Goal: Information Seeking & Learning: Learn about a topic

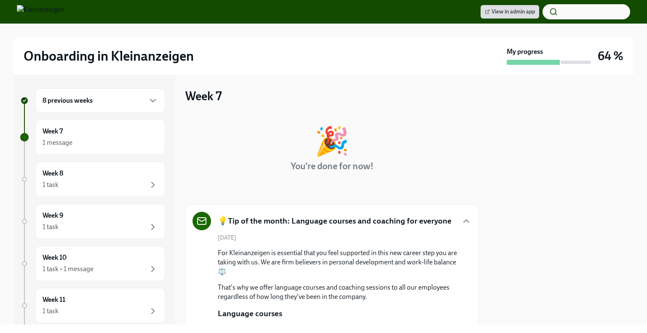
scroll to position [144, 0]
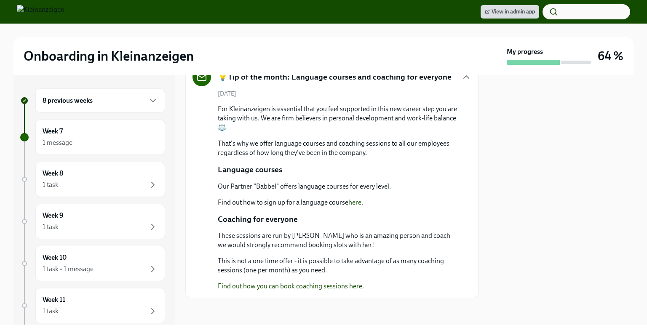
click at [140, 96] on div "8 previous weeks" at bounding box center [100, 101] width 115 height 10
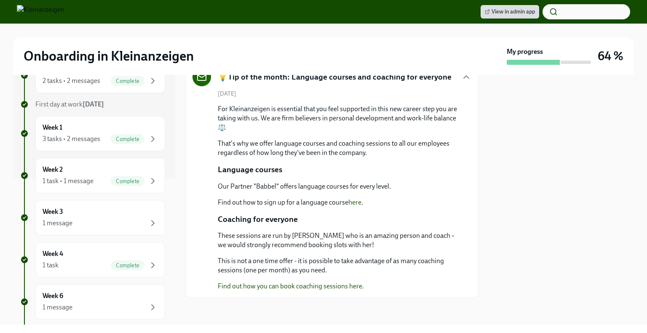
scroll to position [211, 0]
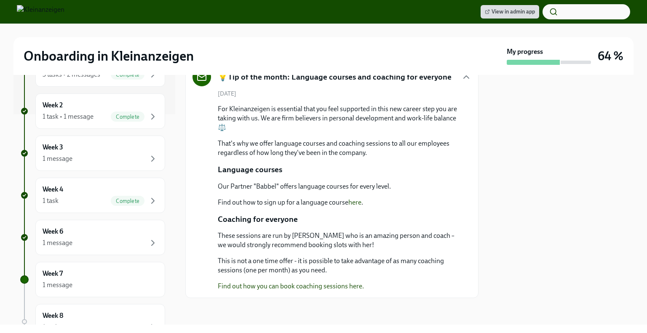
click at [127, 149] on div "Week 3 1 message" at bounding box center [100, 153] width 115 height 21
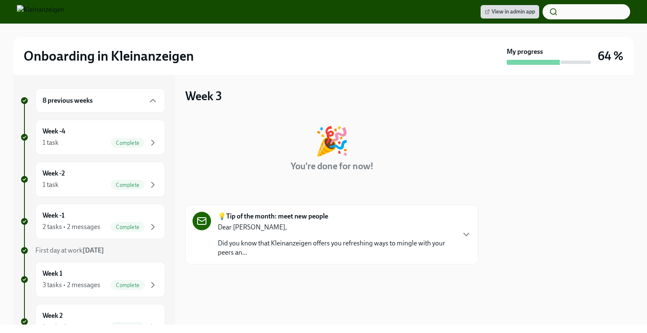
click at [364, 229] on p "Dear [PERSON_NAME]," at bounding box center [336, 227] width 237 height 9
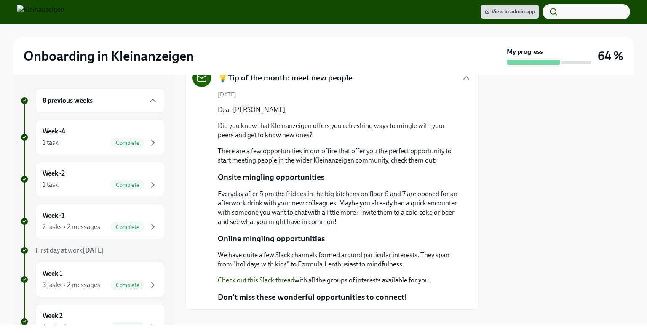
scroll to position [155, 0]
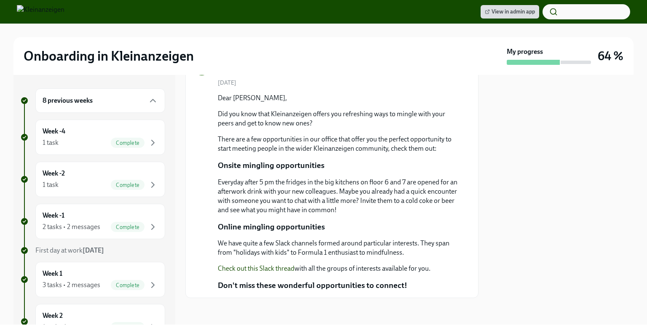
click at [351, 268] on p "Check out this Slack thread with all the groups of interests available for you." at bounding box center [338, 268] width 240 height 9
click at [250, 271] on link "Check out this Slack thread" at bounding box center [256, 269] width 77 height 8
click at [110, 109] on div "8 previous weeks" at bounding box center [100, 100] width 130 height 24
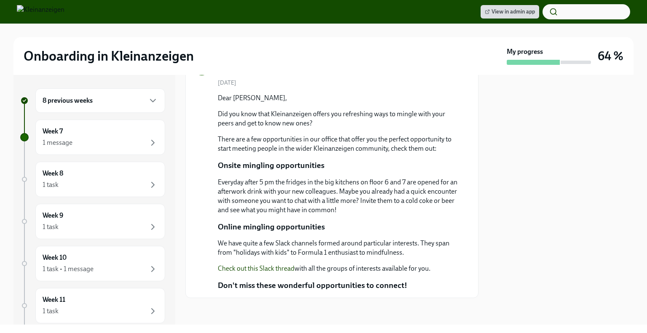
click at [110, 109] on div "8 previous weeks" at bounding box center [100, 100] width 130 height 24
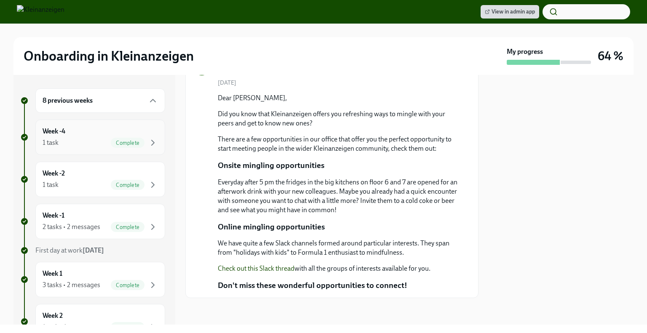
click at [111, 143] on span "Complete" at bounding box center [128, 143] width 34 height 6
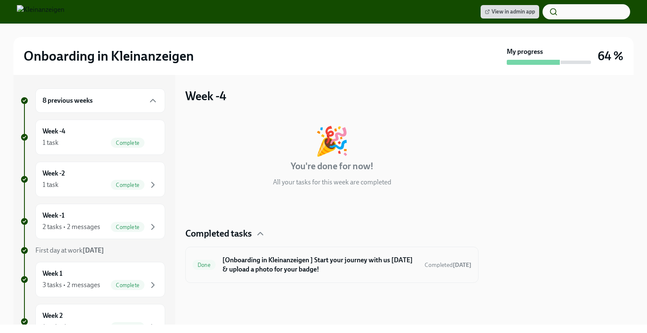
click at [300, 265] on h6 "[Onboarding in Kleinanzeigen ] Start your journey with us [DATE] & upload a pho…" at bounding box center [319, 265] width 195 height 19
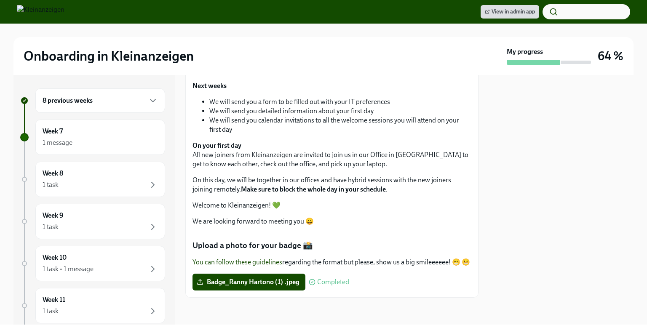
scroll to position [228, 0]
click at [148, 96] on icon "button" at bounding box center [153, 101] width 10 height 10
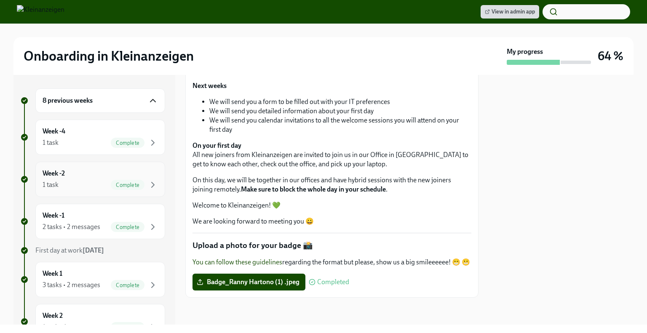
click at [116, 163] on div "Week -2 1 task Complete" at bounding box center [100, 179] width 130 height 35
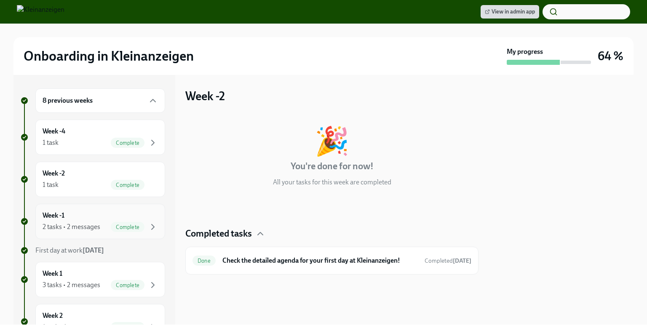
click at [75, 222] on div "2 tasks • 2 messages" at bounding box center [72, 226] width 58 height 9
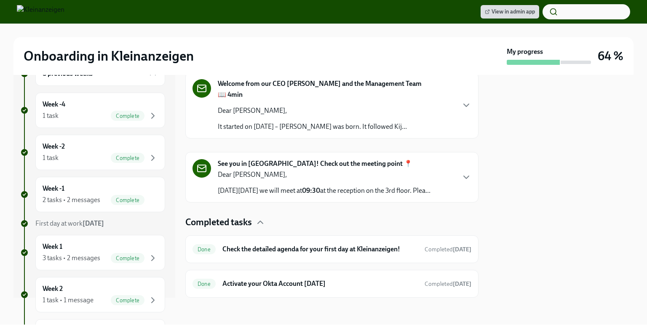
scroll to position [42, 0]
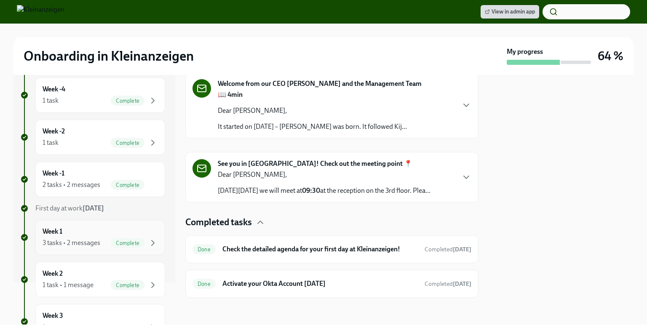
click at [98, 232] on div "Week 1 3 tasks • 2 messages Complete" at bounding box center [100, 237] width 115 height 21
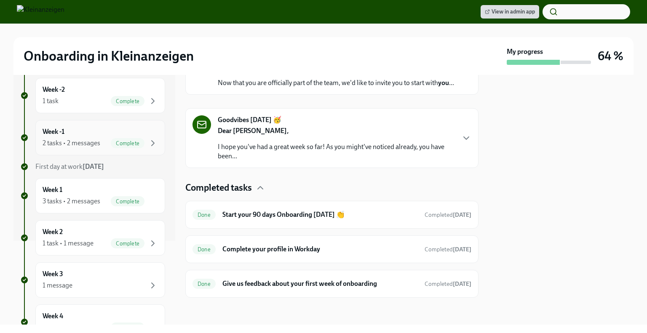
scroll to position [84, 0]
click at [104, 132] on div "Week -1 2 tasks • 2 messages Complete" at bounding box center [100, 137] width 115 height 21
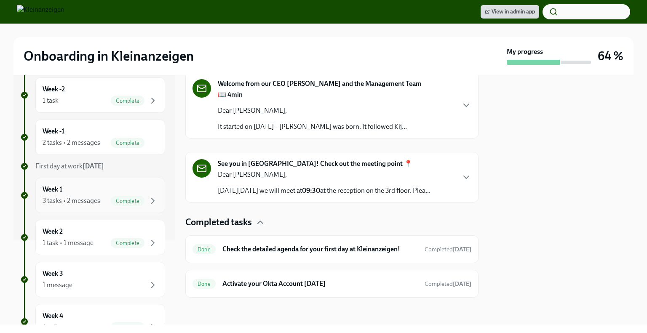
click at [111, 201] on span "Complete" at bounding box center [128, 201] width 34 height 6
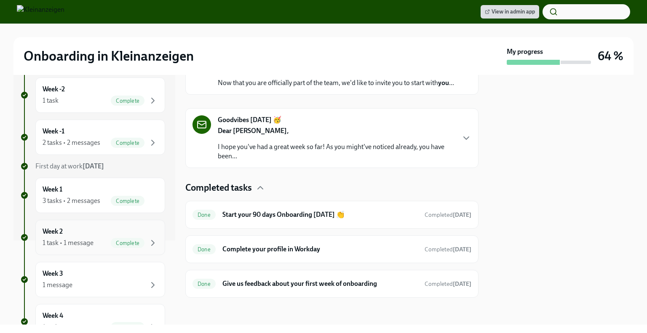
click at [128, 236] on div "Week 2 1 task • 1 message Complete" at bounding box center [100, 237] width 115 height 21
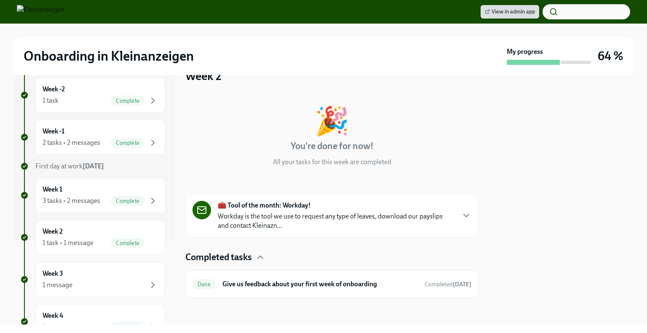
click at [332, 214] on p "Workday is the tool we use to request any type of leaves, download our payslips…" at bounding box center [336, 221] width 237 height 19
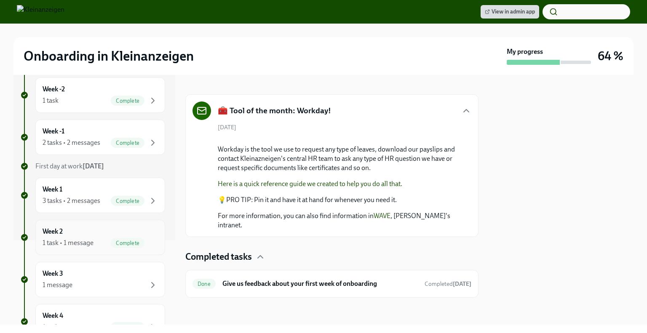
scroll to position [126, 0]
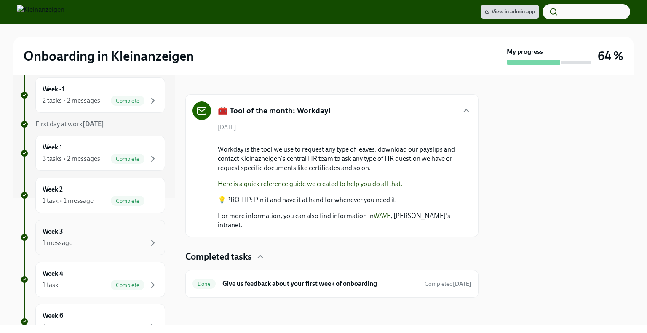
click at [59, 227] on h6 "Week 3" at bounding box center [53, 231] width 21 height 9
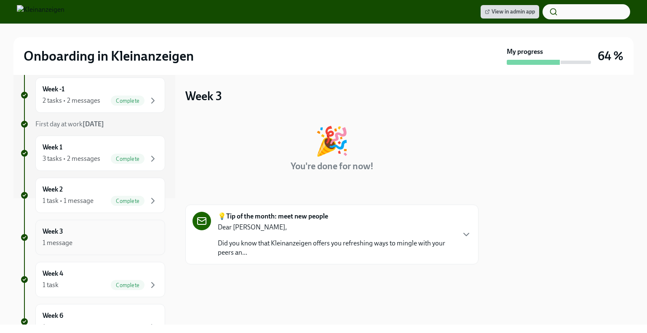
click at [59, 227] on h6 "Week 3" at bounding box center [53, 231] width 21 height 9
click at [430, 241] on p "Did you know that Kleinanzeigen offers you refreshing ways to mingle with your …" at bounding box center [336, 248] width 237 height 19
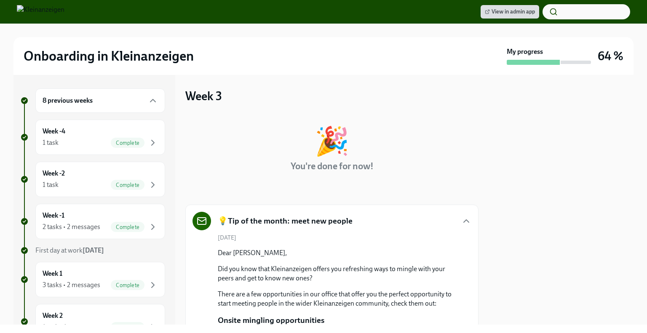
click at [140, 102] on div "8 previous weeks" at bounding box center [100, 101] width 115 height 10
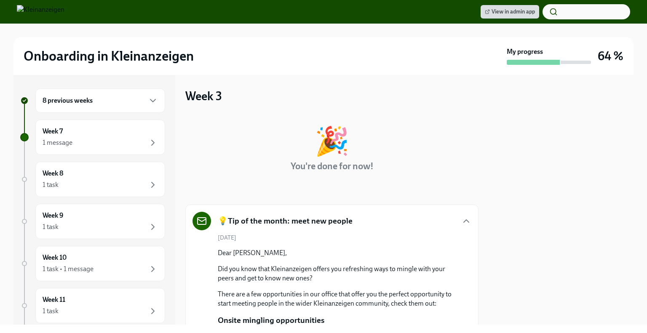
click at [145, 106] on div "8 previous weeks" at bounding box center [100, 100] width 130 height 24
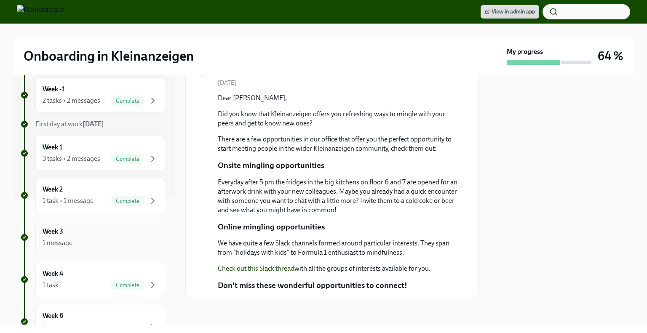
scroll to position [169, 0]
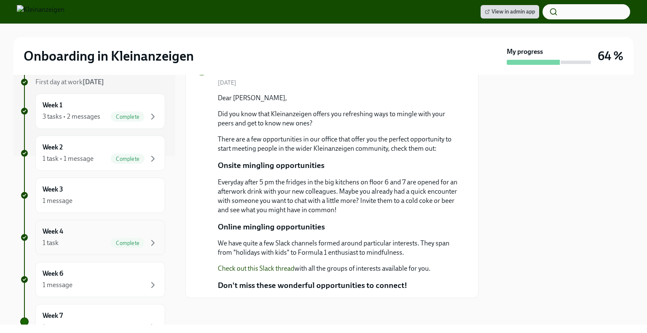
click at [102, 245] on div "1 task Complete" at bounding box center [100, 243] width 115 height 10
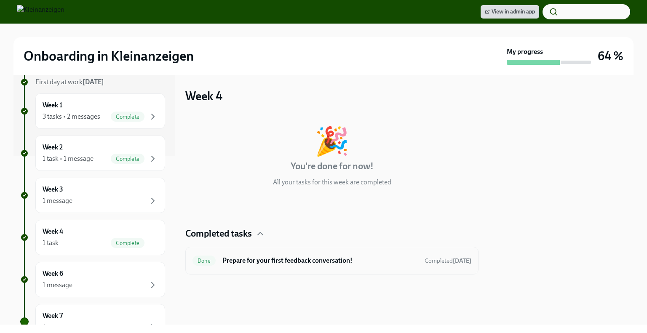
click at [356, 263] on h6 "Prepare for your first feedback conversation!" at bounding box center [319, 260] width 195 height 9
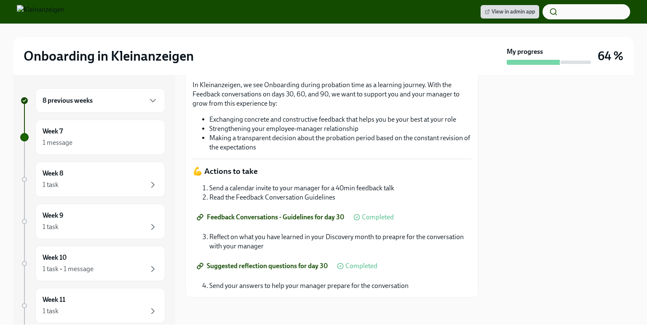
scroll to position [205, 0]
click at [268, 202] on li "Read the Feedback Conversation Guidelines" at bounding box center [340, 197] width 262 height 9
click at [268, 197] on li "Read the Feedback Conversation Guidelines" at bounding box center [340, 197] width 262 height 9
click at [298, 216] on span "Feedback Conversations - Guidelines for day 30" at bounding box center [271, 217] width 146 height 8
click at [94, 181] on div "1 task" at bounding box center [100, 185] width 115 height 10
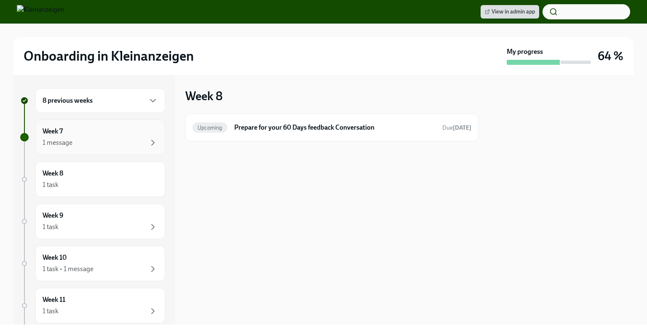
click at [97, 146] on div "1 message" at bounding box center [100, 143] width 115 height 10
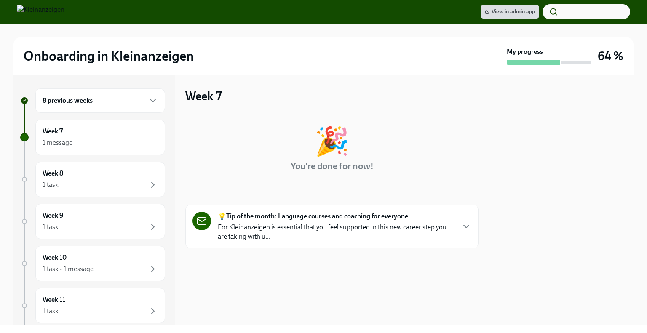
drag, startPoint x: 290, startPoint y: 234, endPoint x: 303, endPoint y: 190, distance: 46.1
click at [290, 234] on p "For Kleinanzeigen is essential that you feel supported in this new career step …" at bounding box center [336, 232] width 237 height 19
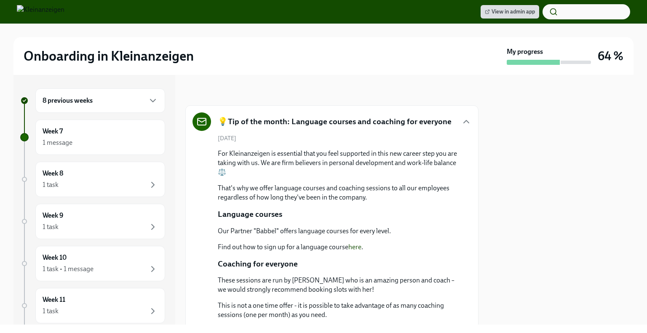
scroll to position [126, 0]
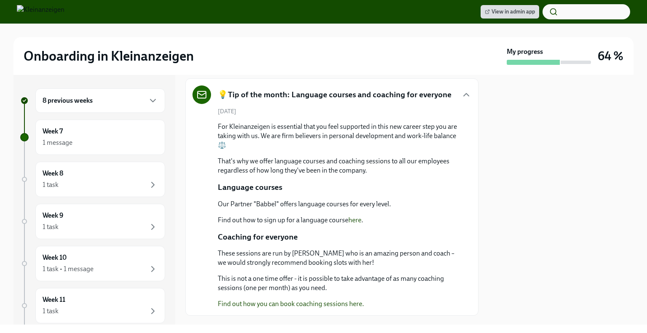
drag, startPoint x: 103, startPoint y: 105, endPoint x: 105, endPoint y: 116, distance: 11.2
click at [103, 105] on div "8 previous weeks" at bounding box center [100, 101] width 115 height 10
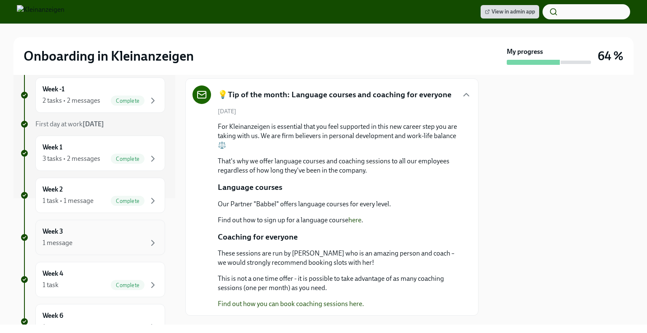
click at [107, 246] on div "1 message" at bounding box center [100, 243] width 115 height 10
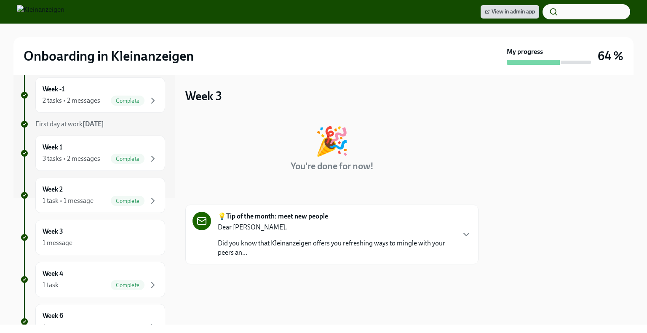
click at [280, 230] on p "Dear [PERSON_NAME]," at bounding box center [336, 227] width 237 height 9
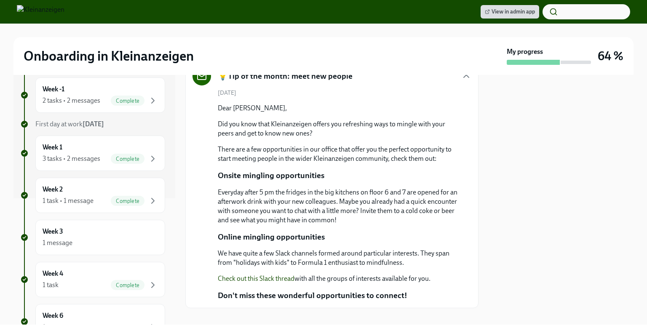
scroll to position [155, 0]
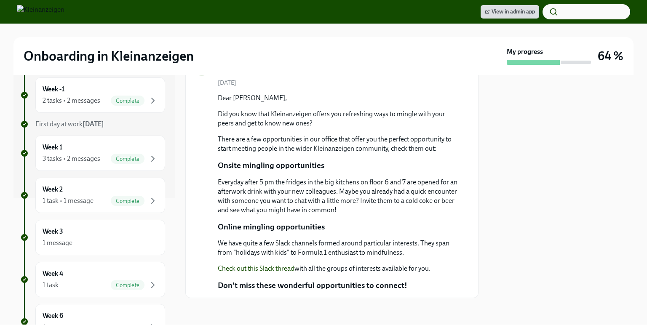
click at [270, 269] on link "Check out this Slack thread" at bounding box center [256, 269] width 77 height 8
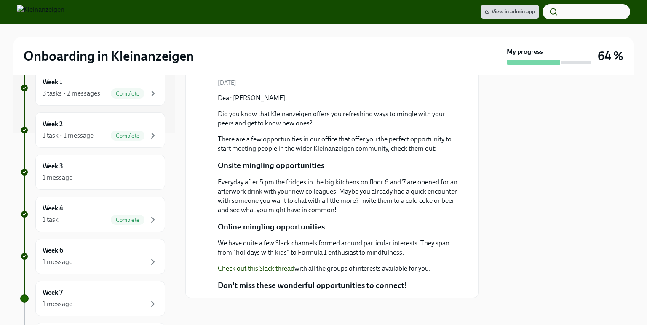
scroll to position [295, 0]
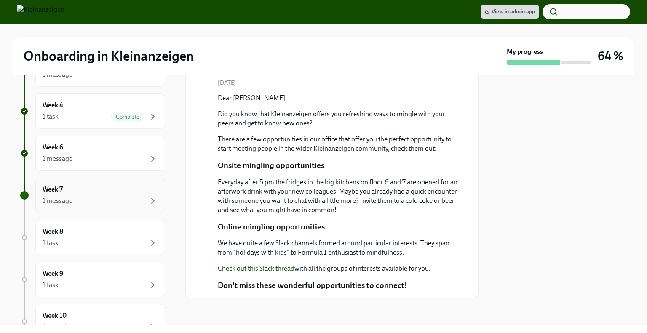
drag, startPoint x: 110, startPoint y: 204, endPoint x: 120, endPoint y: 206, distance: 11.1
click at [110, 204] on div "1 message" at bounding box center [100, 201] width 115 height 10
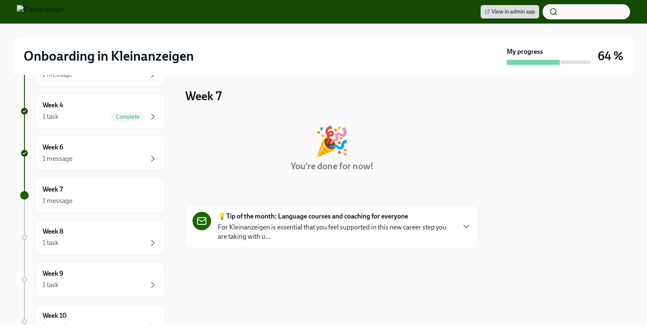
click at [318, 225] on p "For Kleinanzeigen is essential that you feel supported in this new career step …" at bounding box center [336, 232] width 237 height 19
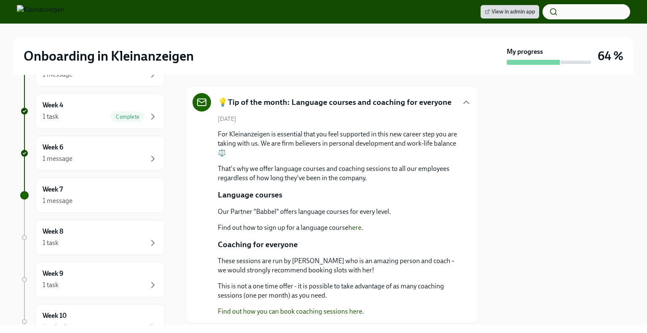
scroll to position [126, 0]
